Goal: Check status: Check status

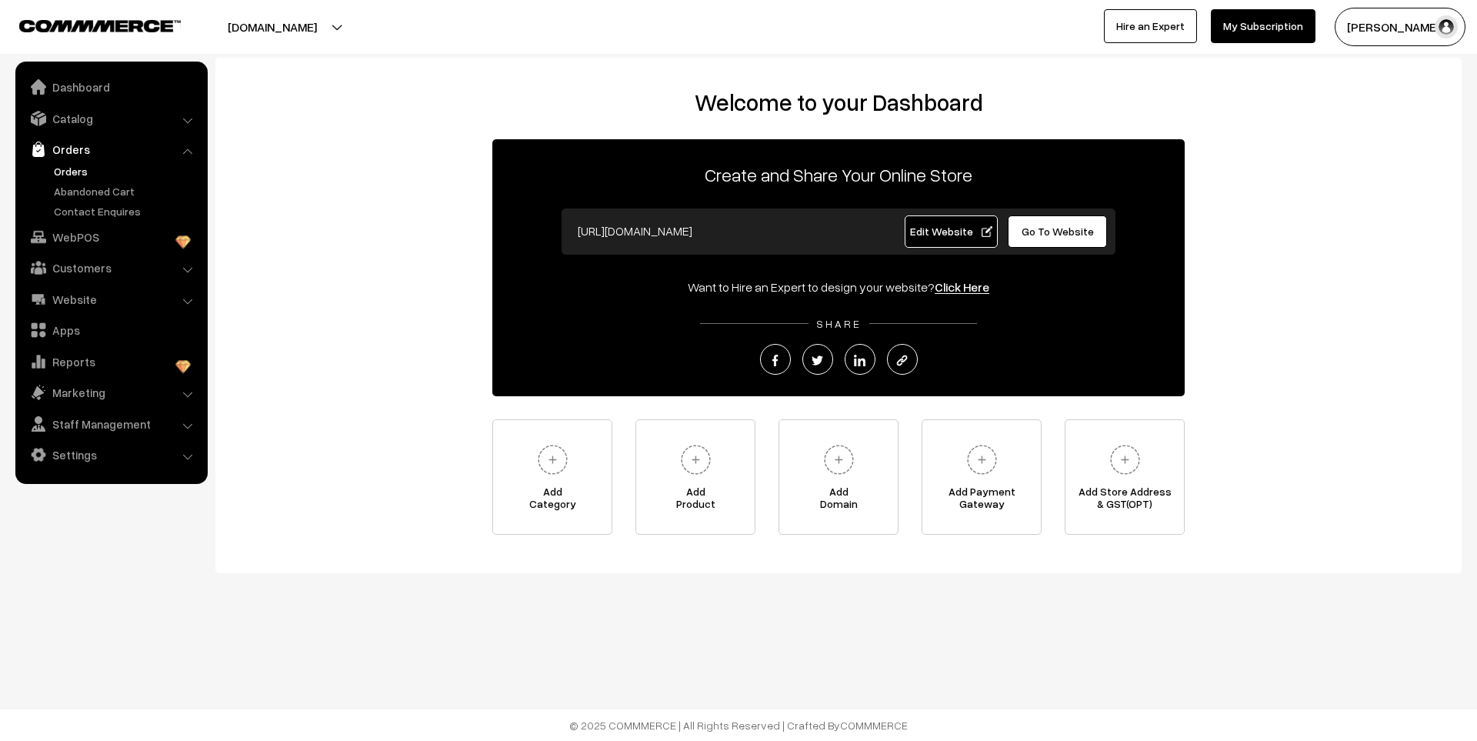
click at [74, 170] on link "Orders" at bounding box center [126, 171] width 152 height 16
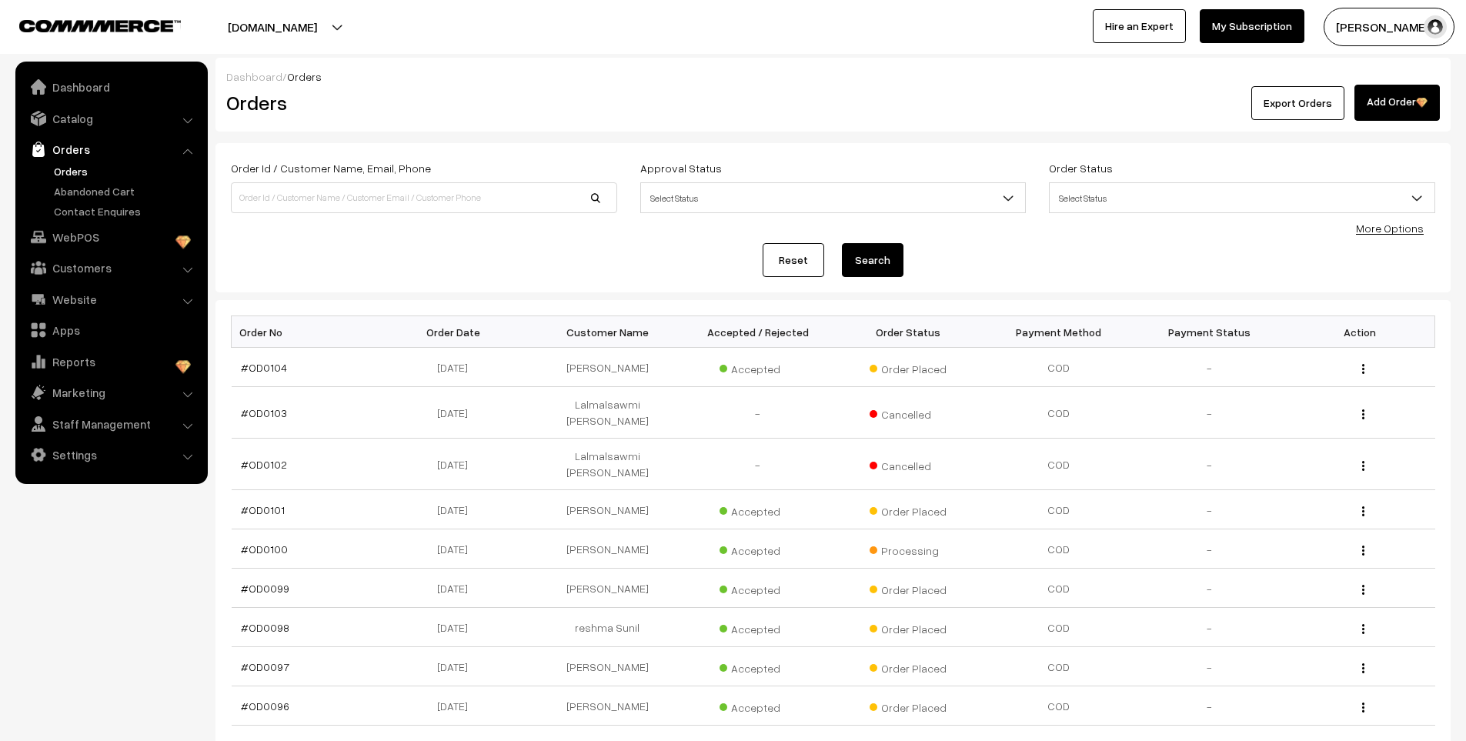
click at [82, 192] on link "Abandoned Cart" at bounding box center [126, 191] width 152 height 16
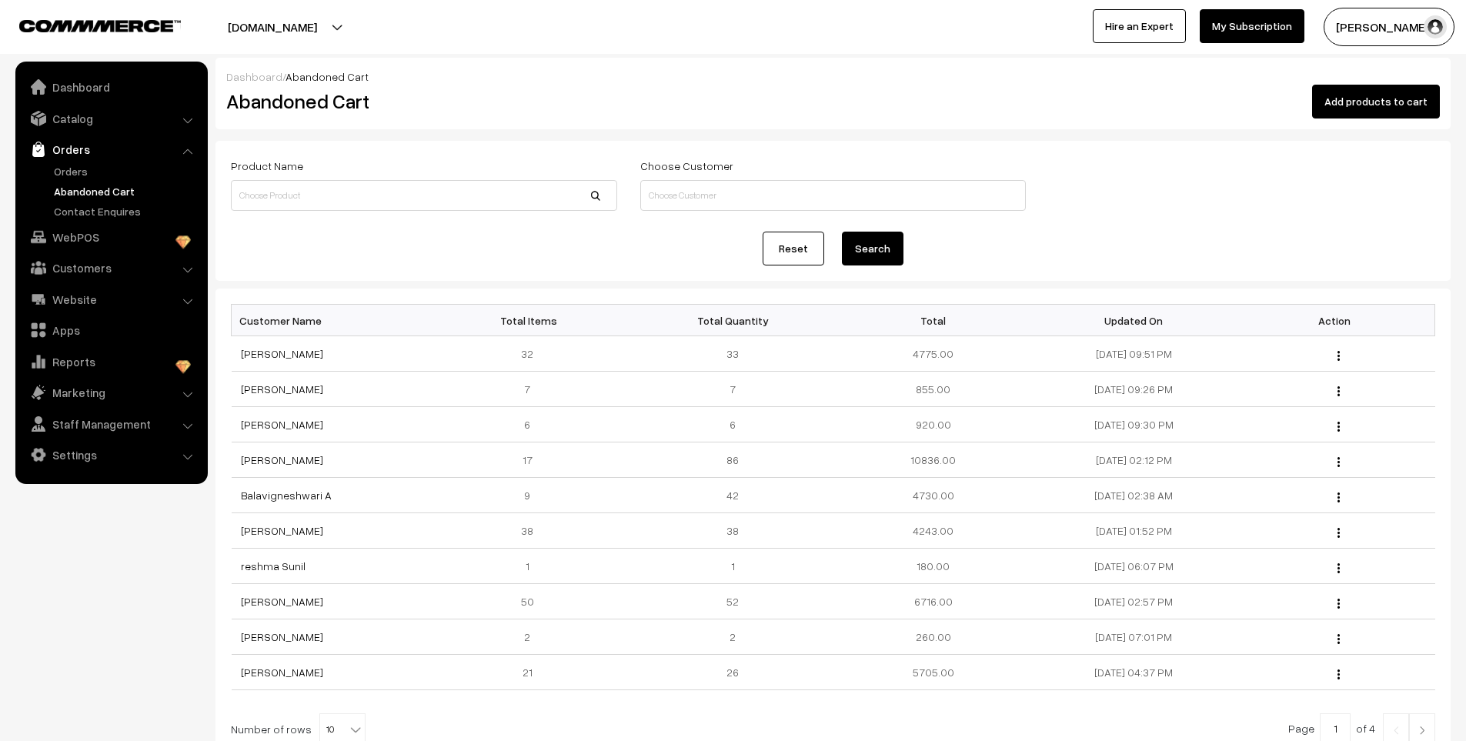
click at [77, 171] on link "Orders" at bounding box center [126, 171] width 152 height 16
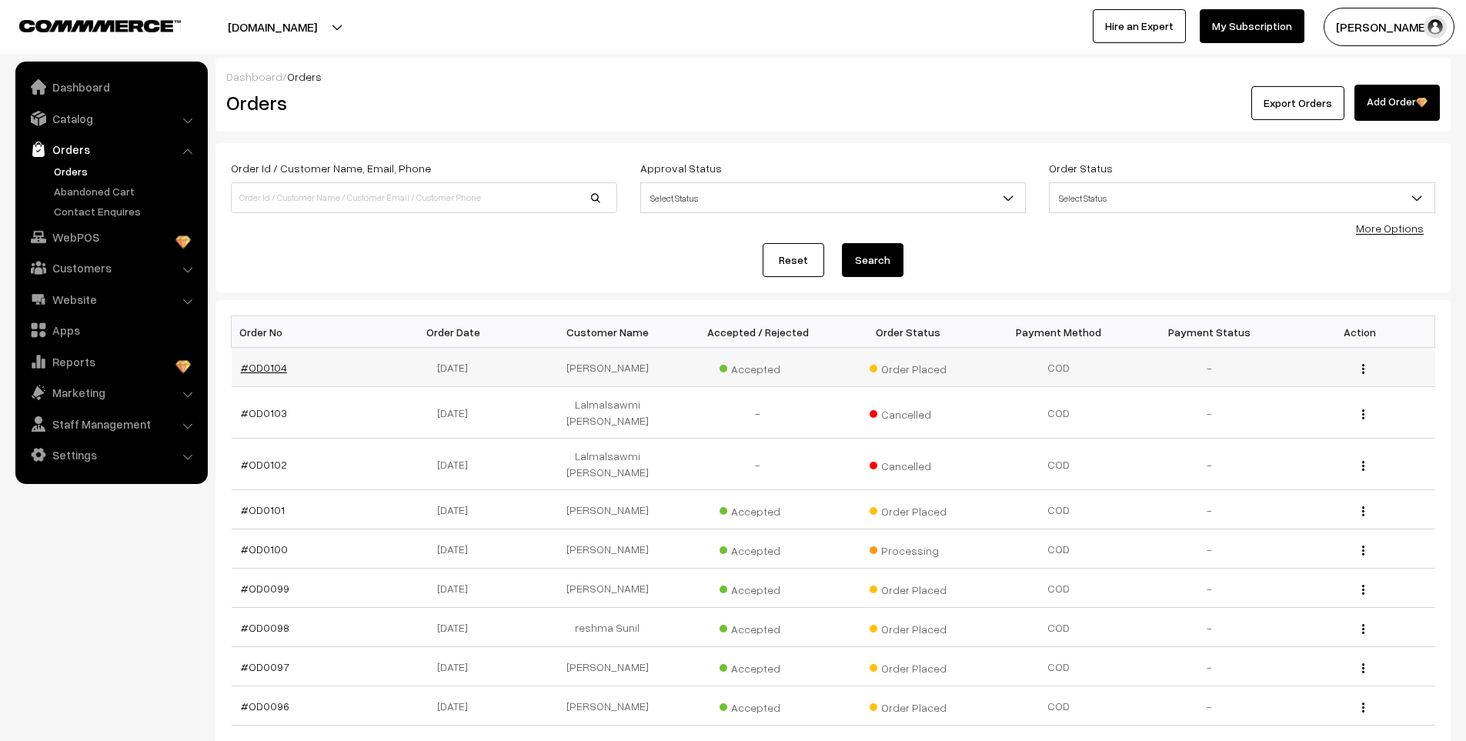
click at [268, 366] on link "#OD0104" at bounding box center [264, 367] width 46 height 13
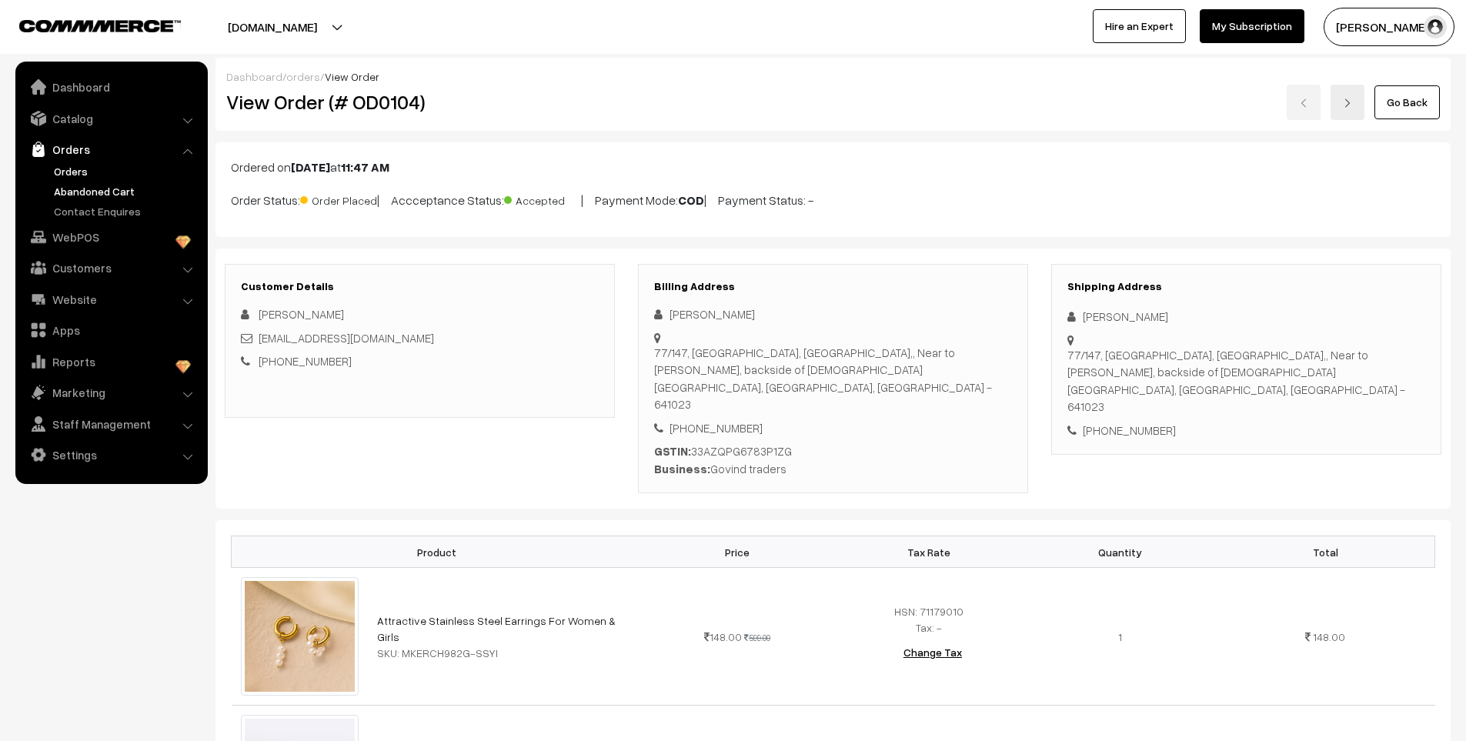
click at [108, 198] on link "Abandoned Cart" at bounding box center [126, 191] width 152 height 16
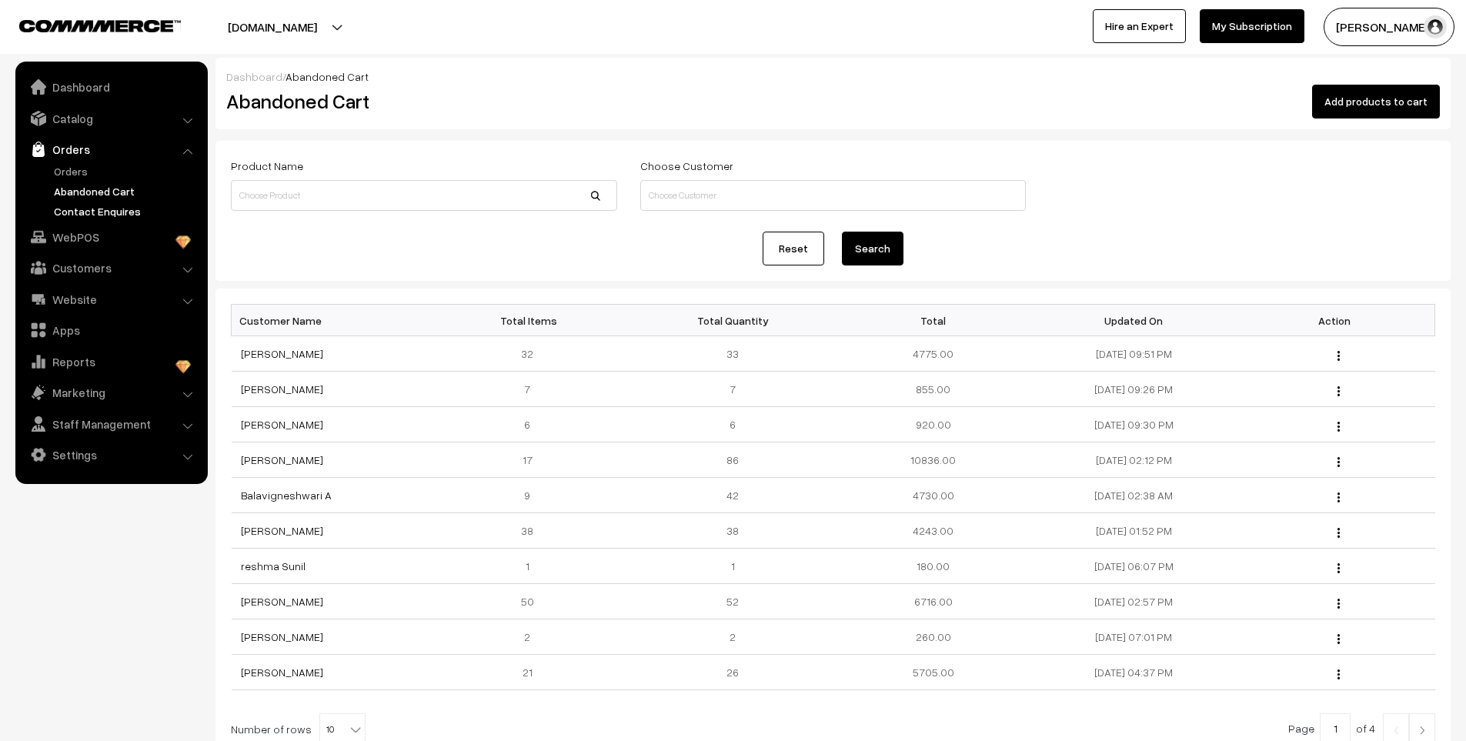
click at [105, 215] on link "Contact Enquires" at bounding box center [126, 211] width 152 height 16
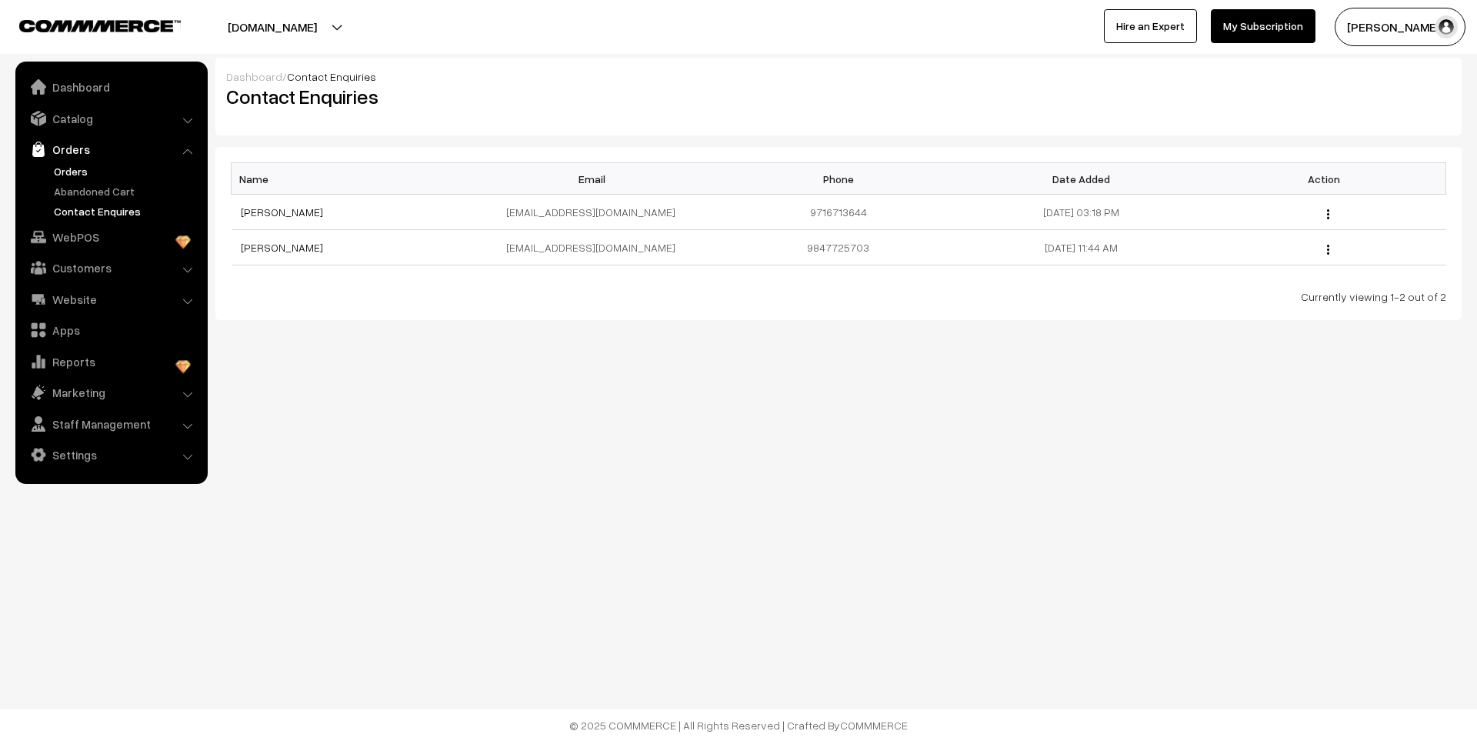
click at [70, 168] on link "Orders" at bounding box center [126, 171] width 152 height 16
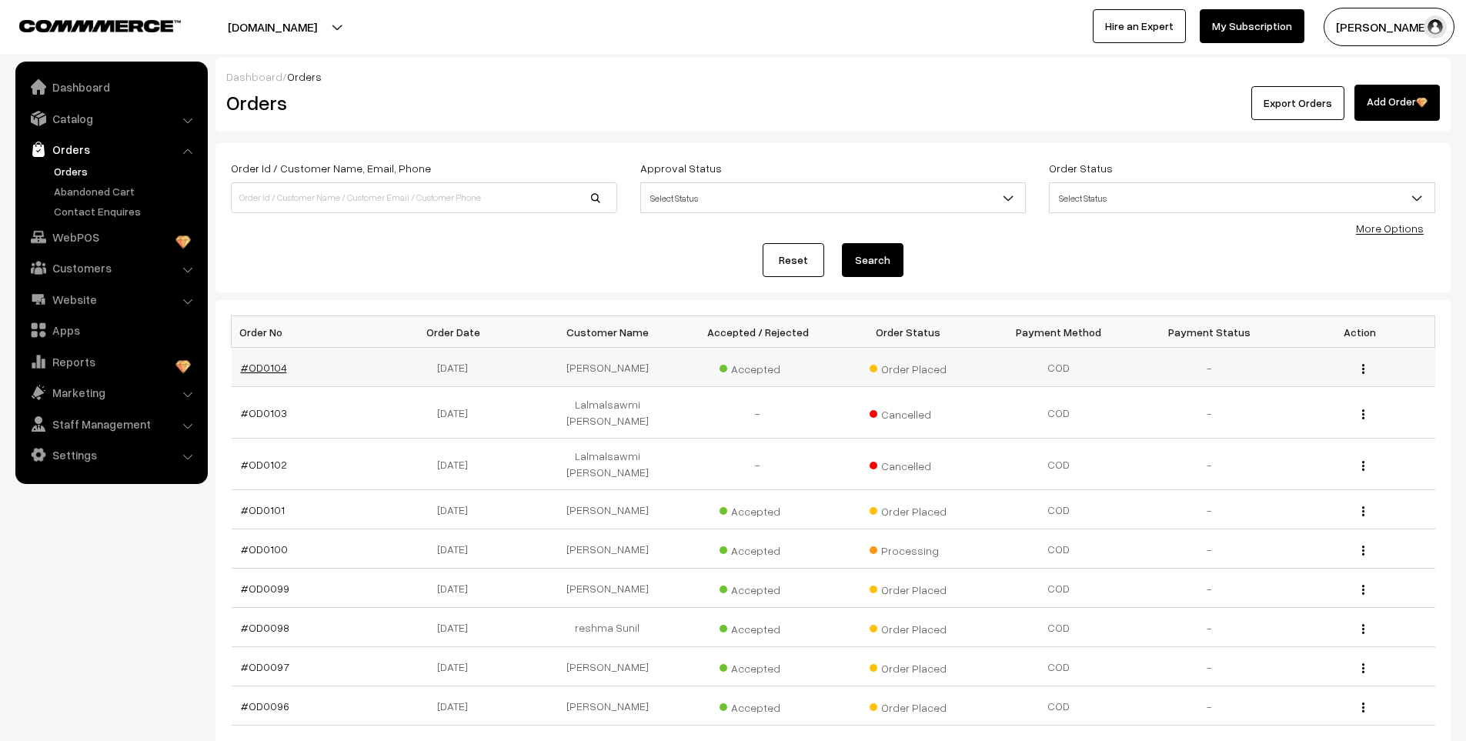
click at [272, 365] on link "#OD0104" at bounding box center [264, 367] width 46 height 13
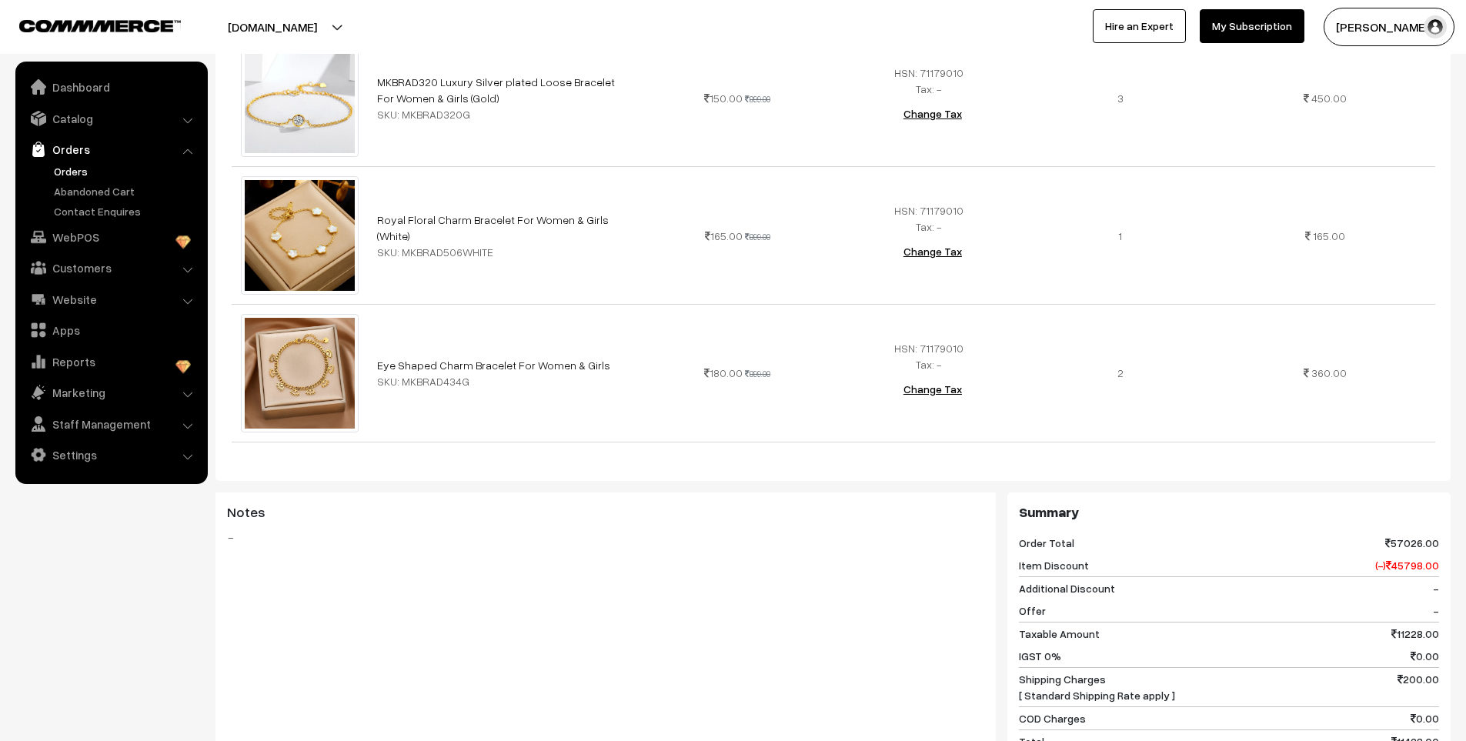
scroll to position [3693, 0]
